Goal: Information Seeking & Learning: Learn about a topic

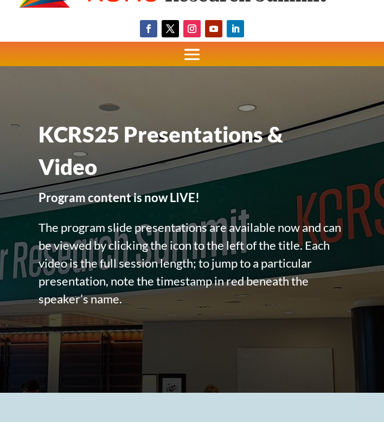
scroll to position [63, 0]
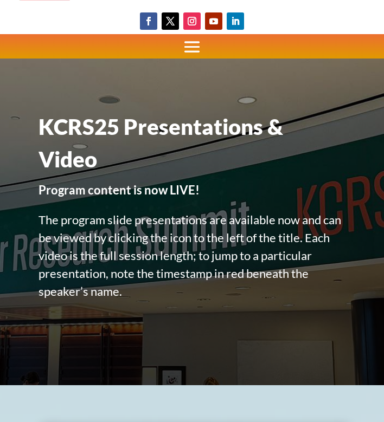
click at [184, 49] on span at bounding box center [192, 47] width 24 height 24
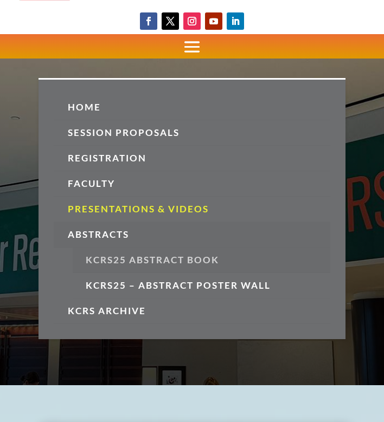
click at [132, 260] on link "KCRS25 Abstract Book" at bounding box center [201, 260] width 257 height 25
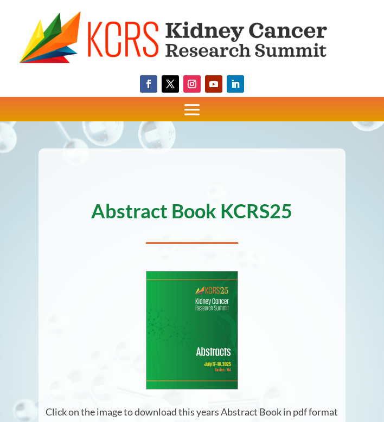
click at [187, 102] on span at bounding box center [192, 110] width 24 height 24
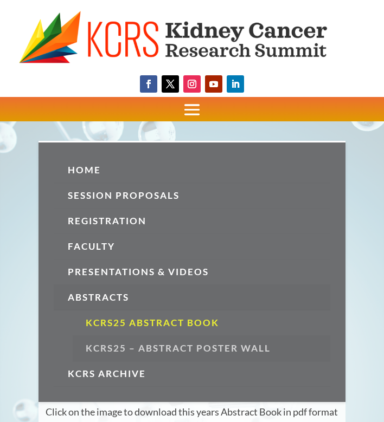
click at [180, 346] on link "KCRS25 – Abstract Poster Wall" at bounding box center [201, 348] width 257 height 25
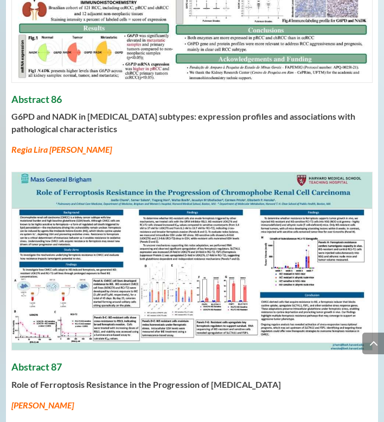
scroll to position [19126, 0]
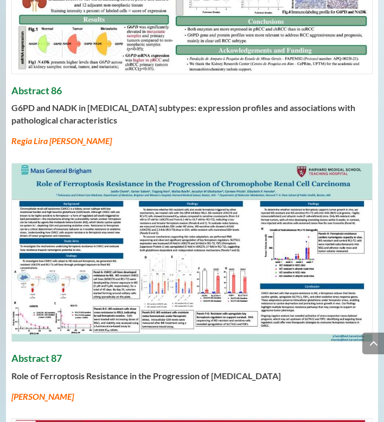
click at [42, 353] on h4 "Abstract 87" at bounding box center [192, 361] width 362 height 17
click at [61, 176] on img at bounding box center [192, 253] width 360 height 178
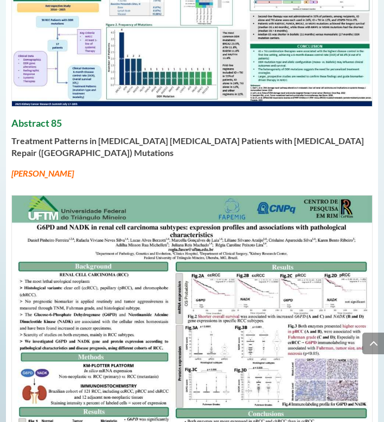
scroll to position [18716, 0]
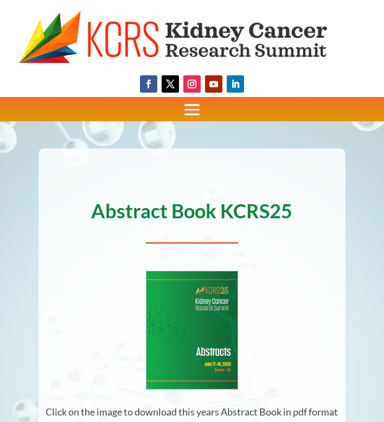
click at [133, 56] on img at bounding box center [191, 38] width 345 height 54
